Goal: Task Accomplishment & Management: Manage account settings

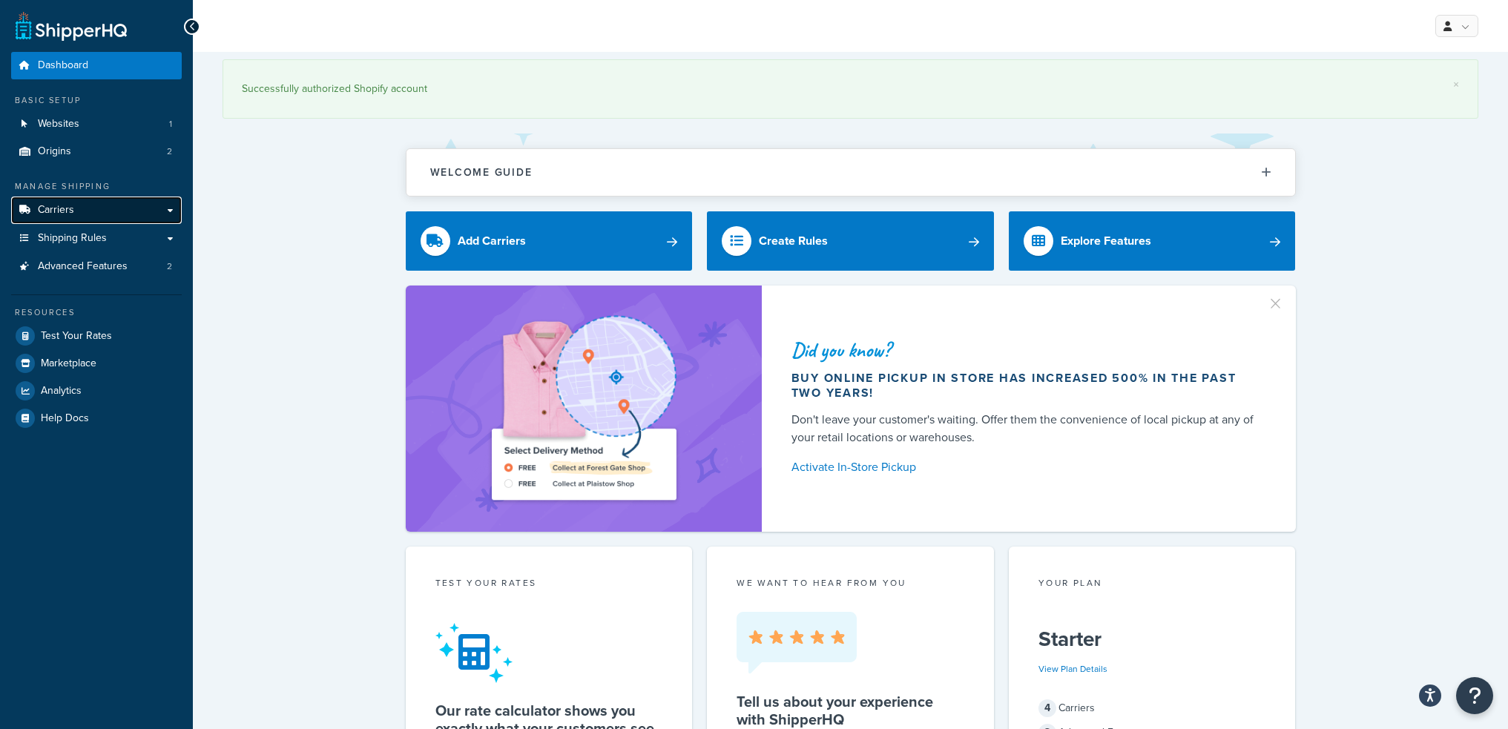
click at [124, 211] on link "Carriers" at bounding box center [96, 210] width 171 height 27
click at [134, 212] on link "Carriers" at bounding box center [96, 210] width 171 height 27
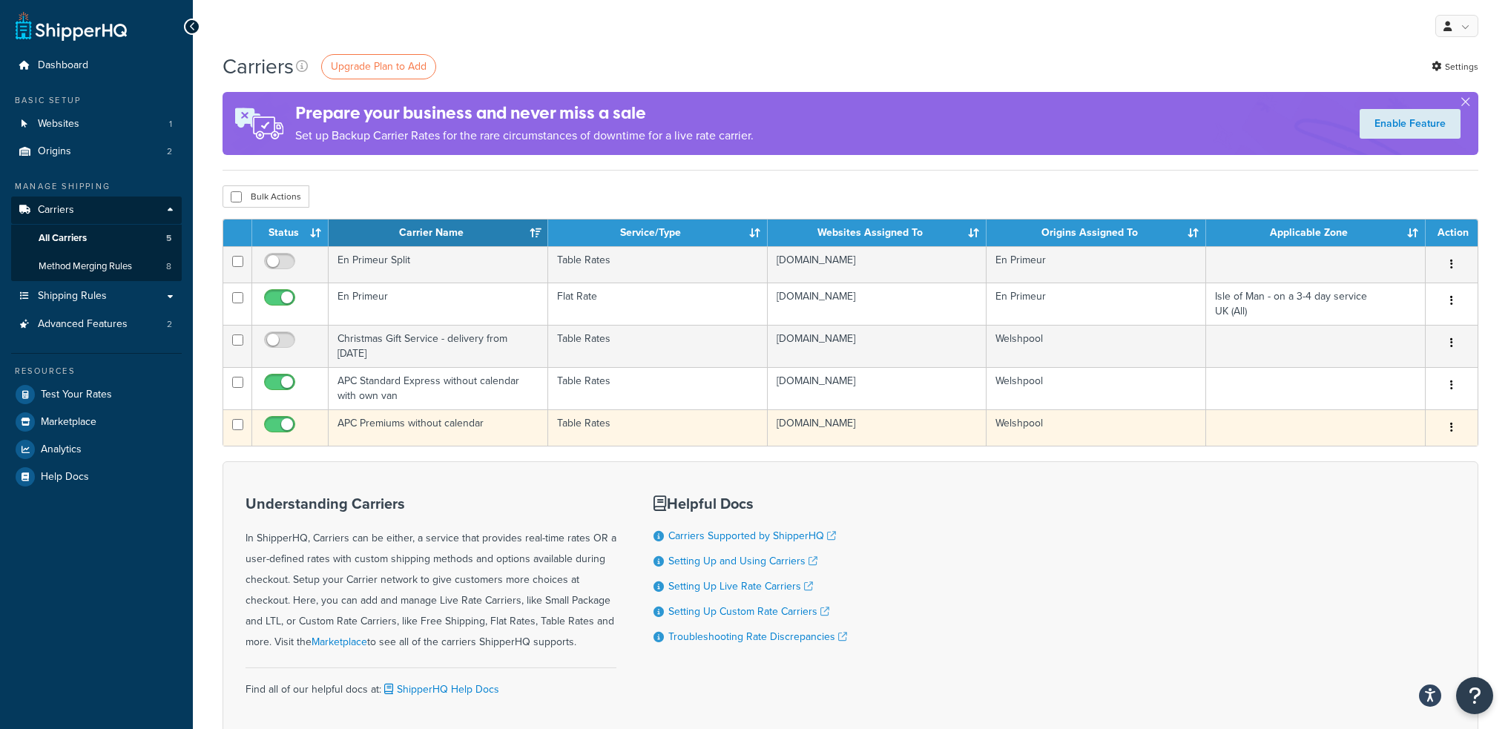
click at [284, 424] on input "checkbox" at bounding box center [281, 428] width 41 height 19
checkbox input "false"
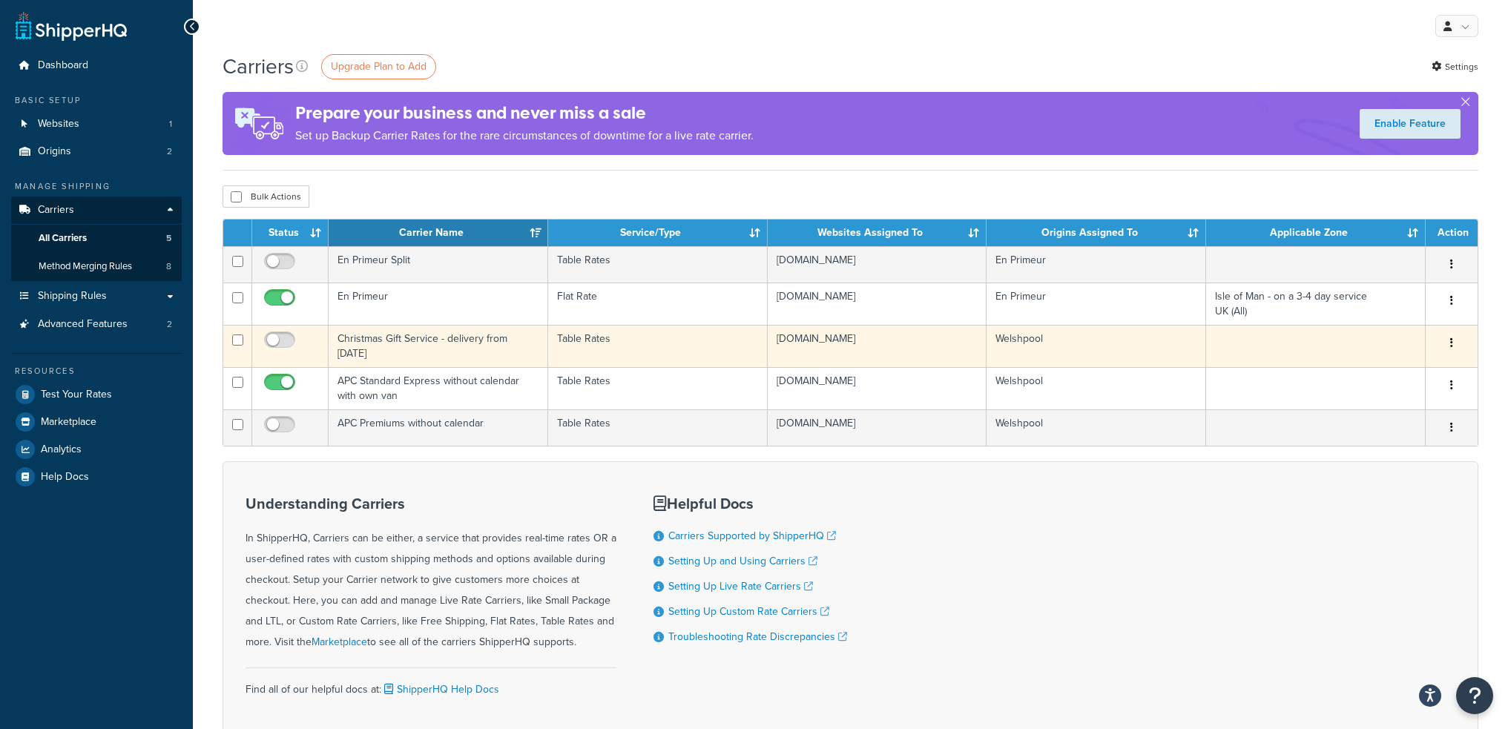
click at [1452, 343] on icon "button" at bounding box center [1451, 343] width 3 height 10
click at [1370, 372] on link "Edit" at bounding box center [1391, 373] width 117 height 30
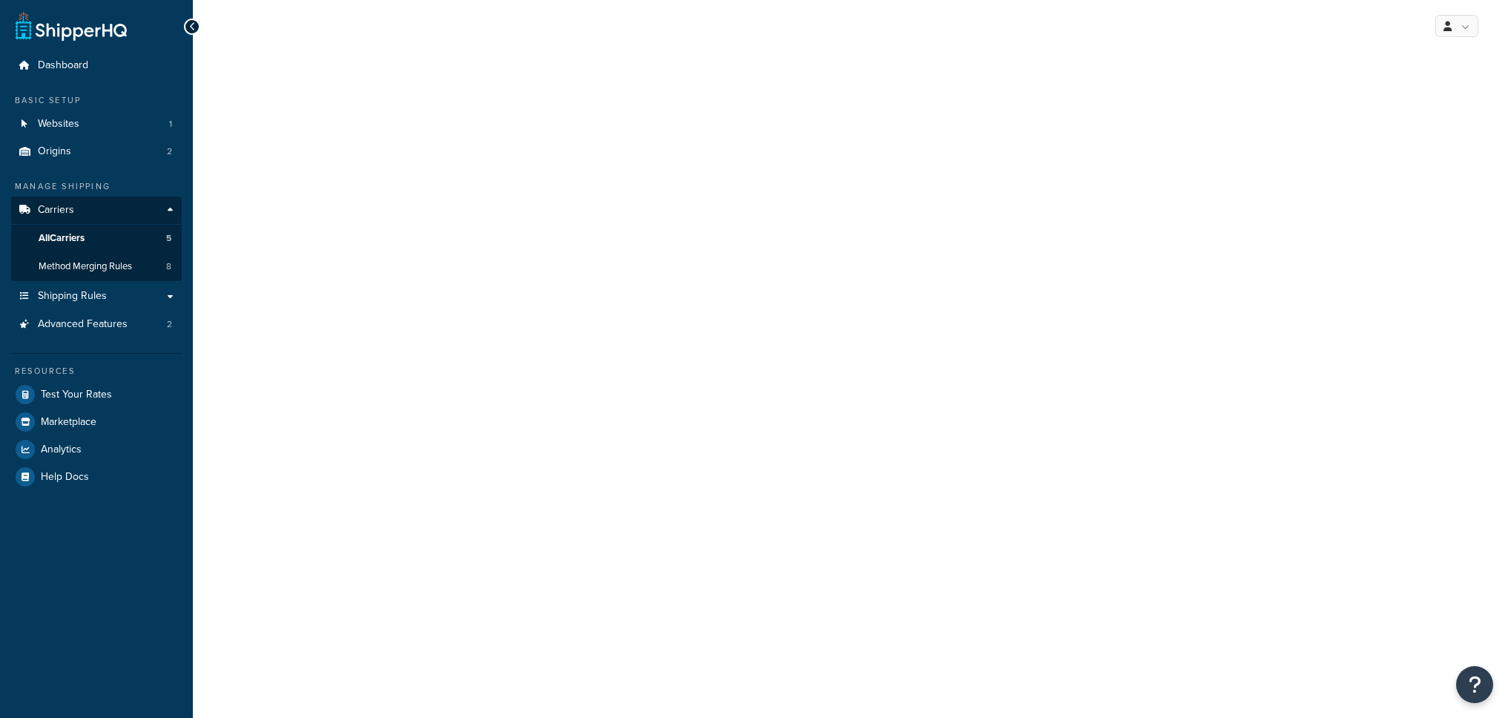
select select "25"
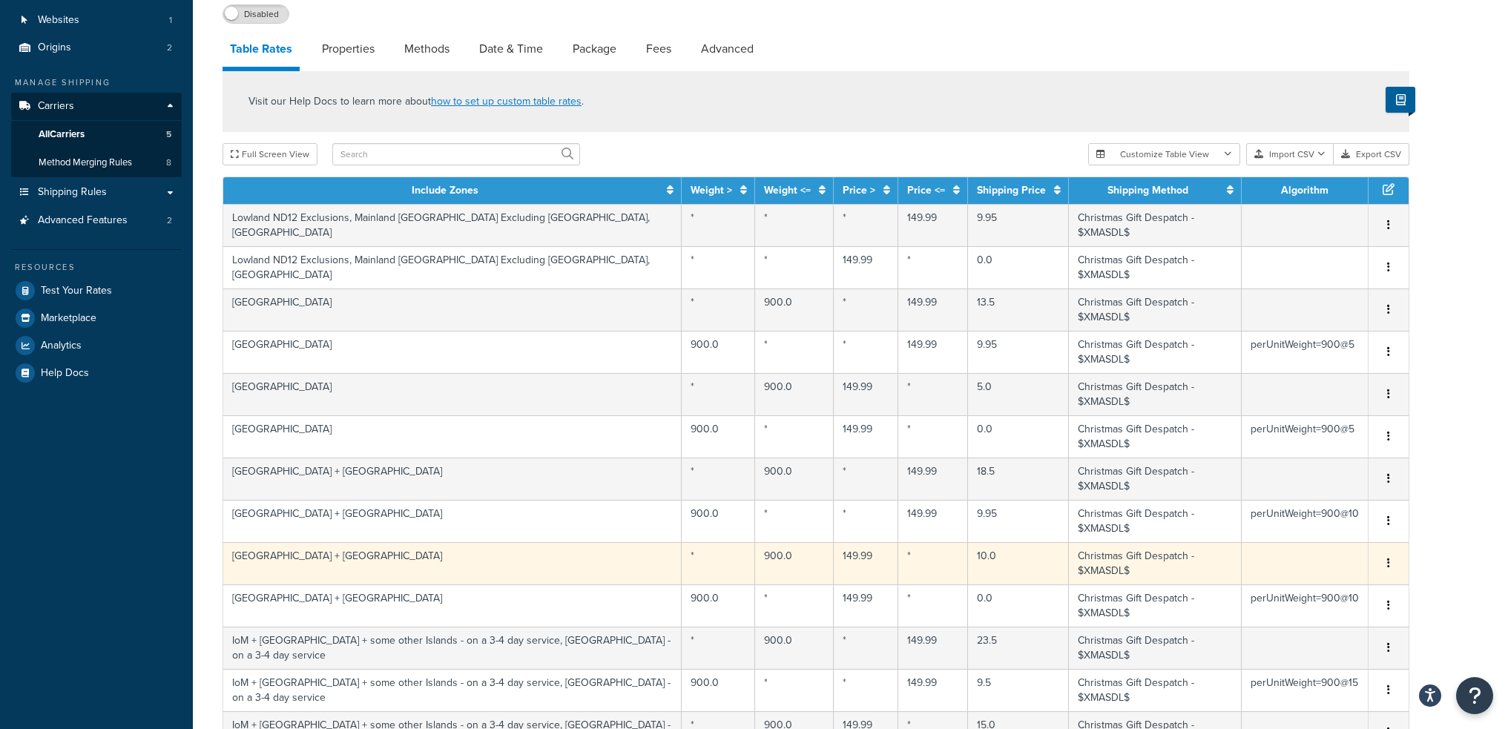
scroll to position [30, 0]
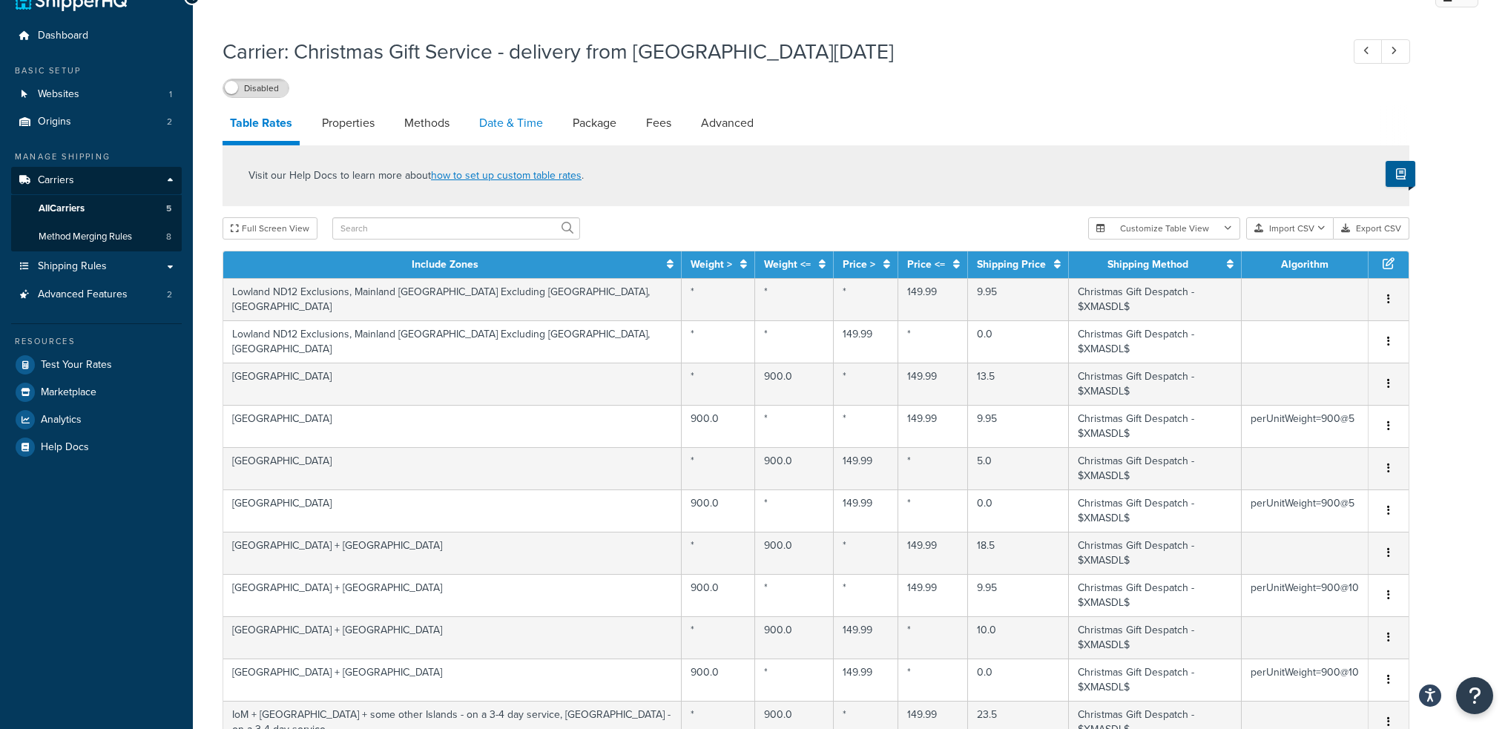
click at [504, 125] on link "Date & Time" at bounding box center [511, 123] width 79 height 36
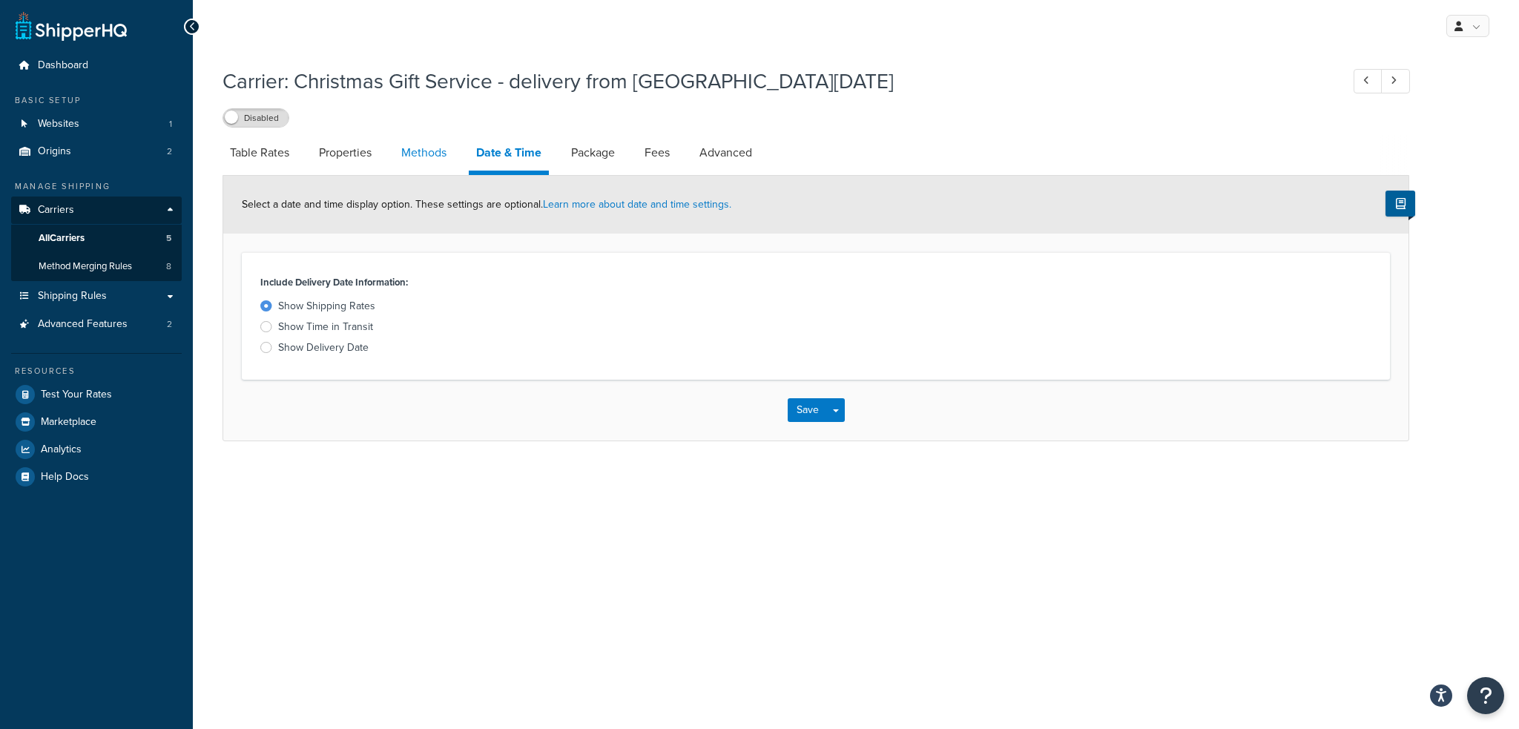
click at [417, 151] on link "Methods" at bounding box center [424, 153] width 60 height 36
select select "25"
